Goal: Information Seeking & Learning: Find specific fact

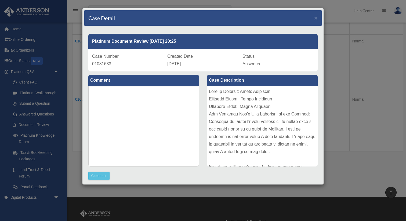
scroll to position [75, 0]
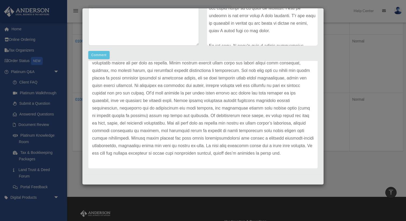
click at [166, 123] on p at bounding box center [203, 85] width 222 height 143
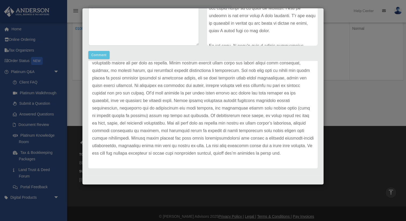
scroll to position [207, 0]
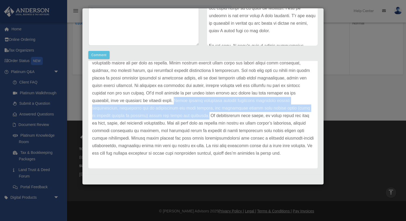
drag, startPoint x: 143, startPoint y: 101, endPoint x: 128, endPoint y: 118, distance: 22.5
click at [128, 118] on p at bounding box center [203, 85] width 222 height 143
copy p "Other useful additions include providing emergency contact instructions, specif…"
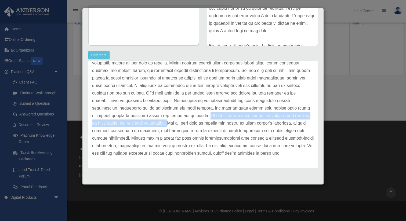
drag, startPoint x: 129, startPoint y: 115, endPoint x: 300, endPoint y: 117, distance: 171.0
click at [300, 117] on p at bounding box center [203, 85] width 222 height 143
copy p "If construction will occur, be clear about the type of work, hours, and potenti…"
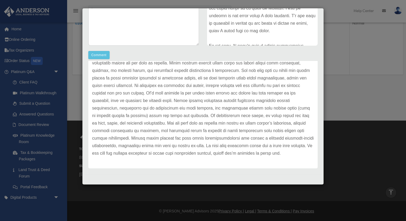
click at [376, 87] on div "Case Detail × Platinum Document Review [DATE] 20:25 Case Number 01081633 Create…" at bounding box center [203, 110] width 406 height 221
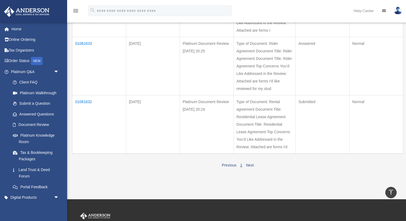
scroll to position [101, 0]
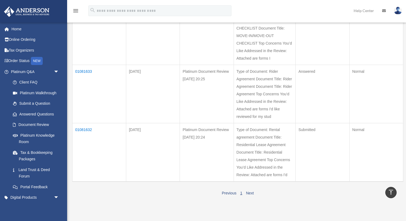
click at [78, 71] on td "01081633" at bounding box center [100, 94] width 54 height 58
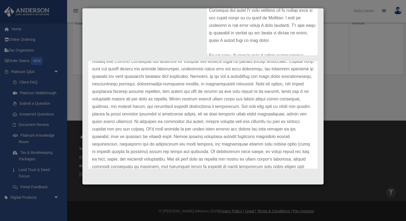
scroll to position [75, 0]
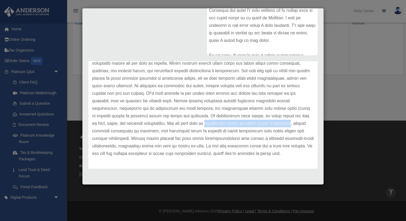
drag, startPoint x: 126, startPoint y: 124, endPoint x: 210, endPoint y: 126, distance: 83.9
click at [210, 126] on p at bounding box center [203, 86] width 222 height 143
copy p "require the tenant to carry renter’s insurance"
click at [339, 86] on div "Case Detail × Platinum Document Review [DATE] 20:25 Case Number 01081633 Create…" at bounding box center [203, 110] width 406 height 221
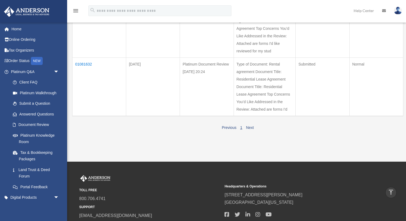
scroll to position [157, 0]
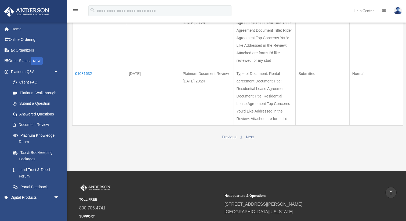
click at [89, 73] on td "01081632" at bounding box center [100, 96] width 54 height 59
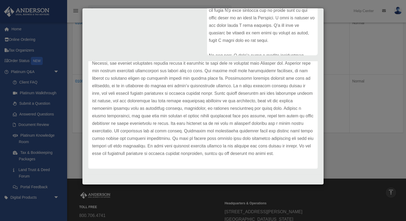
scroll to position [155, 0]
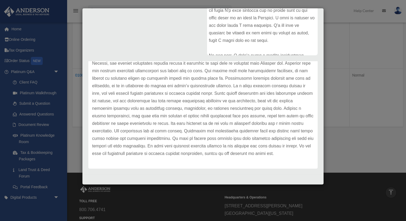
click at [389, 69] on div "Case Detail × Platinum Document Review [DATE] 20:24 Case Number 01081632 Create…" at bounding box center [203, 110] width 406 height 221
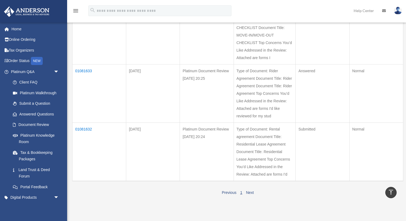
scroll to position [0, 0]
